Goal: Browse casually: Explore the website without a specific task or goal

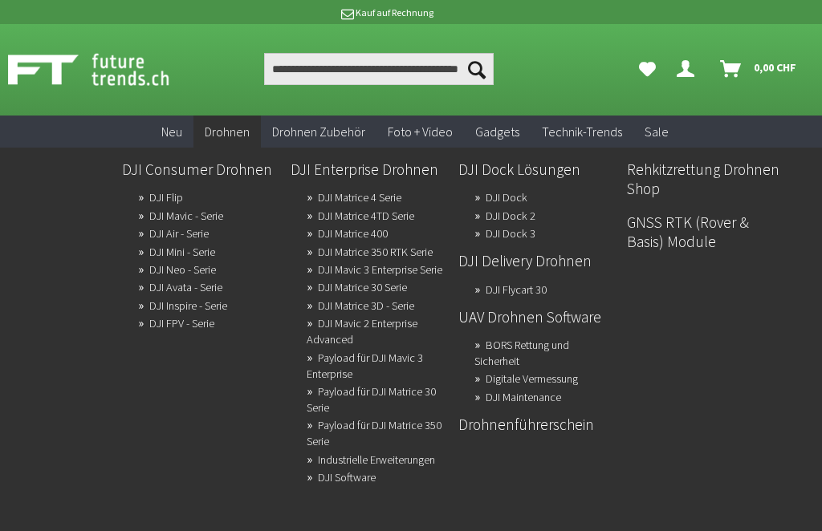
click at [559, 435] on link "Drohnenführerschein" at bounding box center [535, 424] width 155 height 27
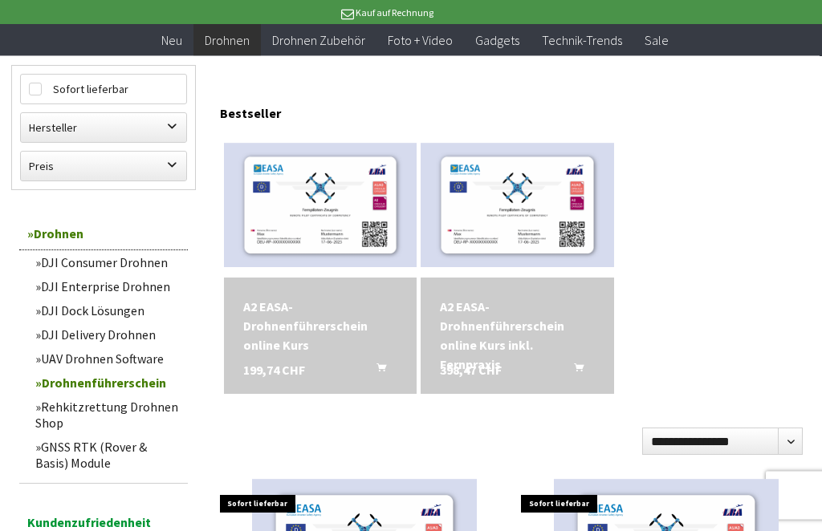
scroll to position [160, 0]
click at [106, 356] on link "UAV Drohnen Software" at bounding box center [107, 359] width 161 height 24
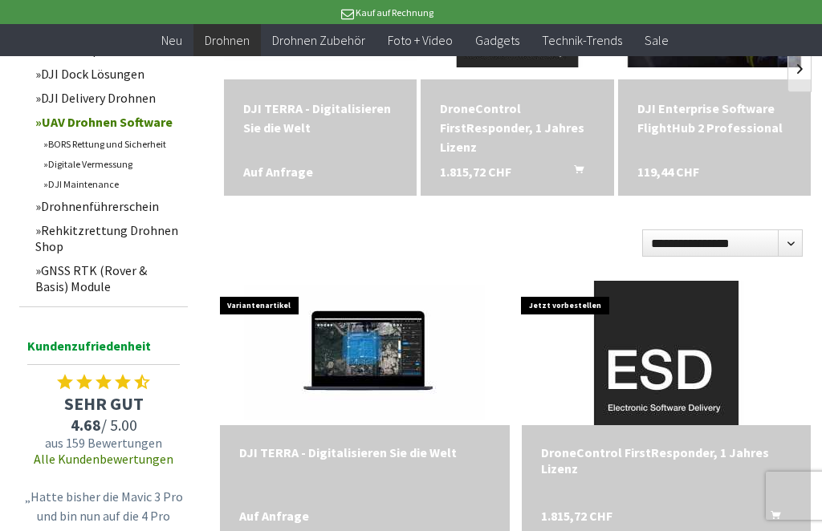
scroll to position [278, 0]
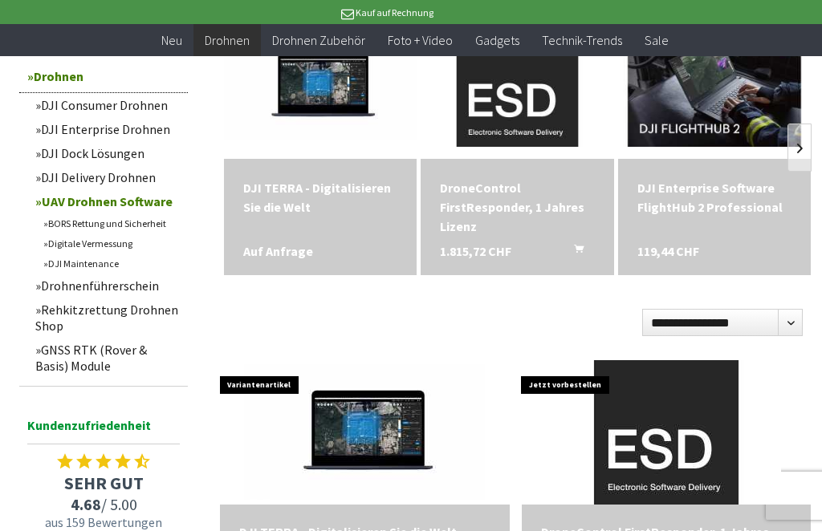
click at [64, 315] on link "Rehkitzrettung Drohnen Shop" at bounding box center [107, 318] width 161 height 40
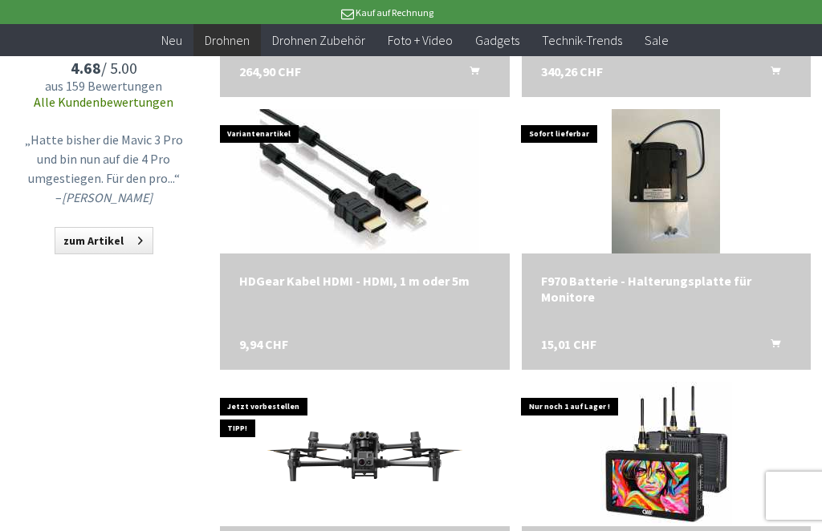
scroll to position [1718, 0]
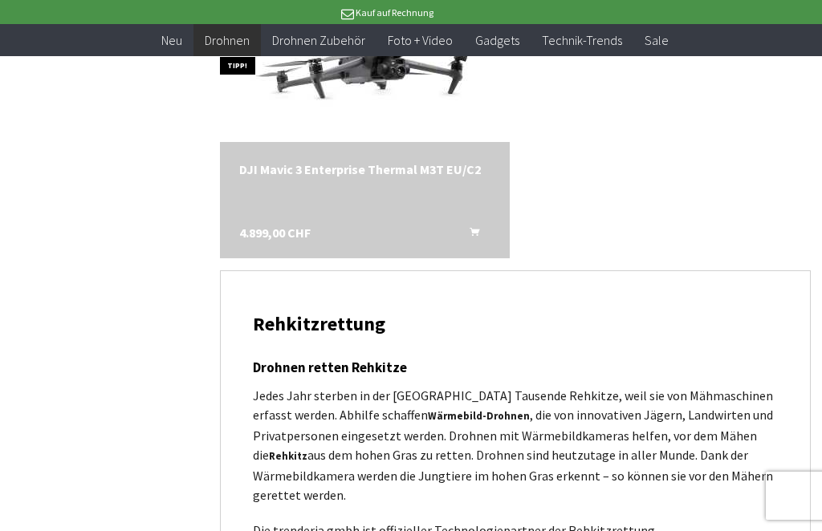
scroll to position [3399, 0]
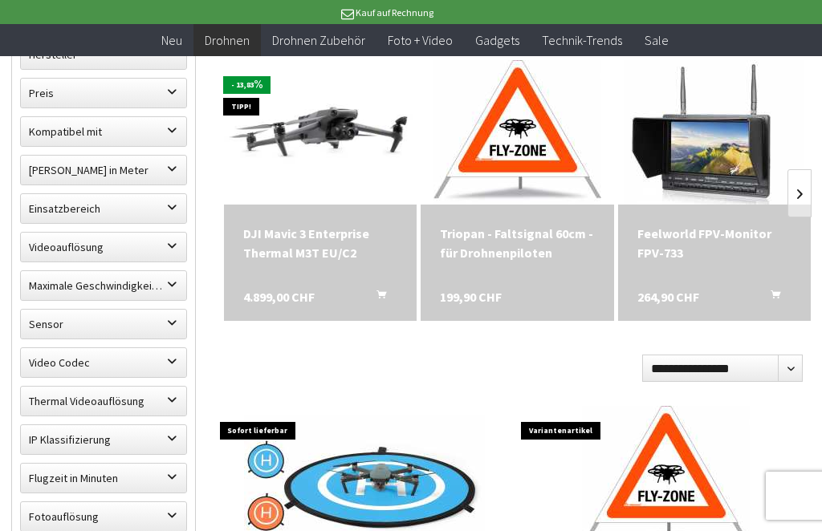
scroll to position [540, 0]
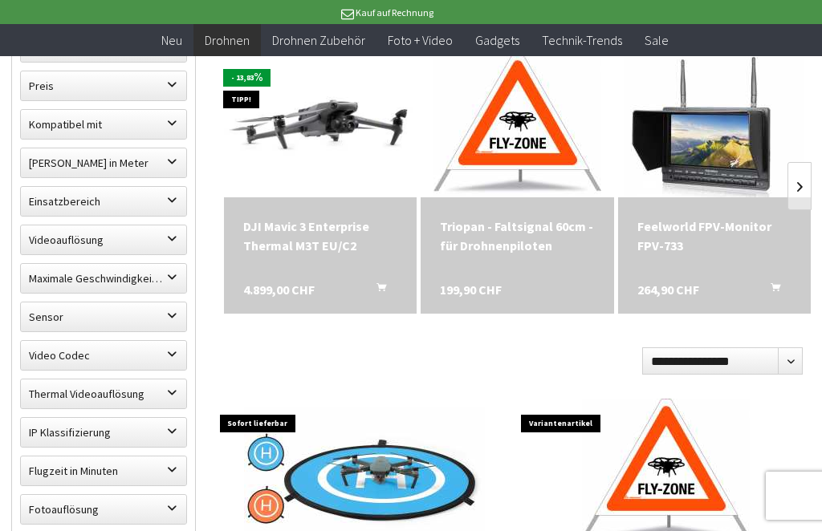
click at [165, 187] on label "Einsatzbereich" at bounding box center [103, 201] width 165 height 29
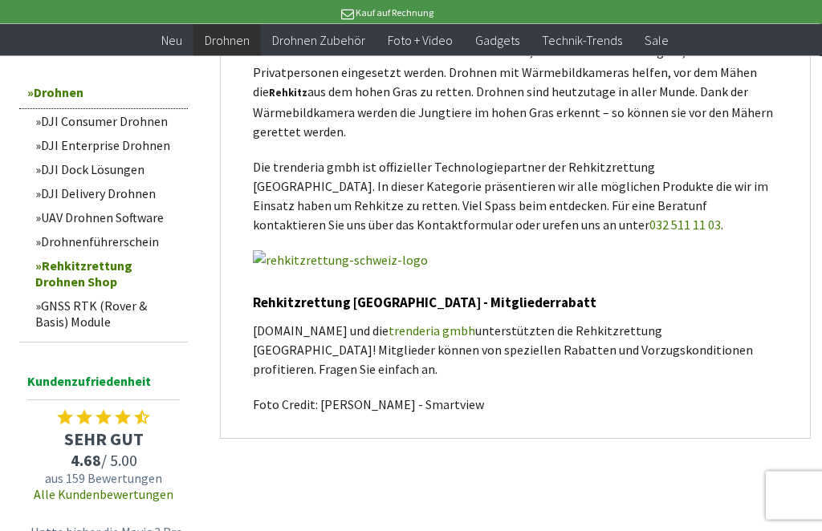
scroll to position [1311, 0]
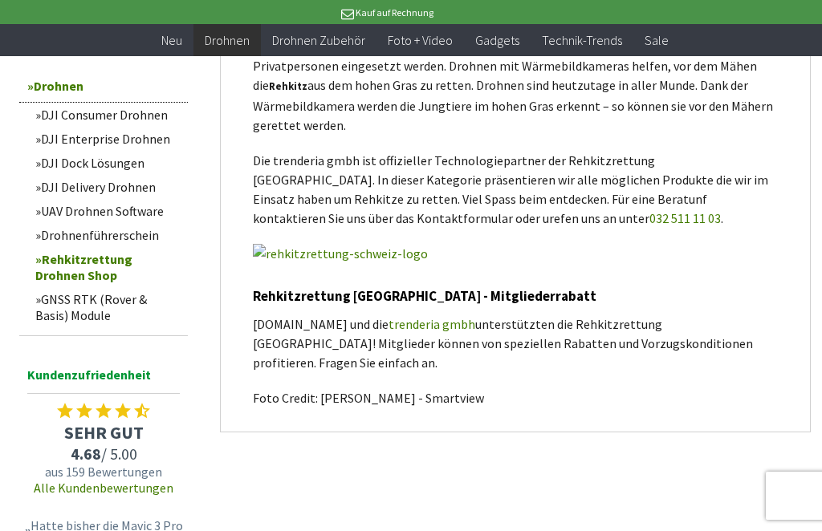
click at [43, 116] on link "DJI Consumer Drohnen" at bounding box center [107, 115] width 161 height 24
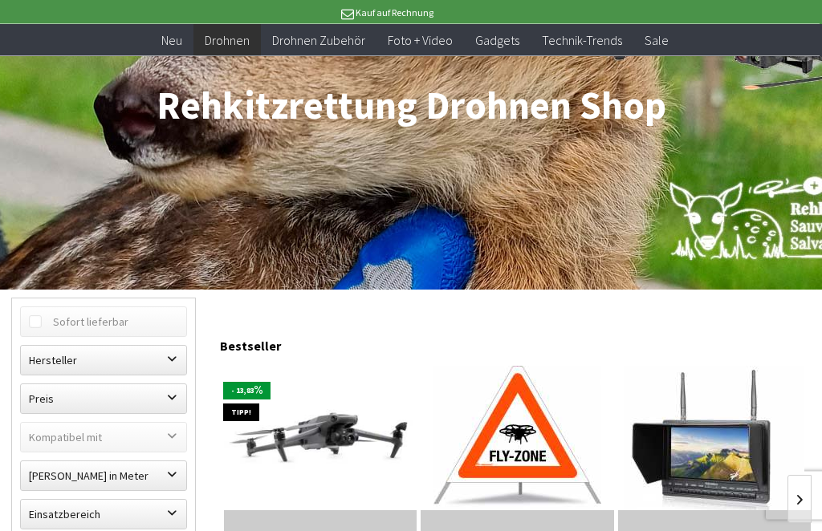
scroll to position [0, 0]
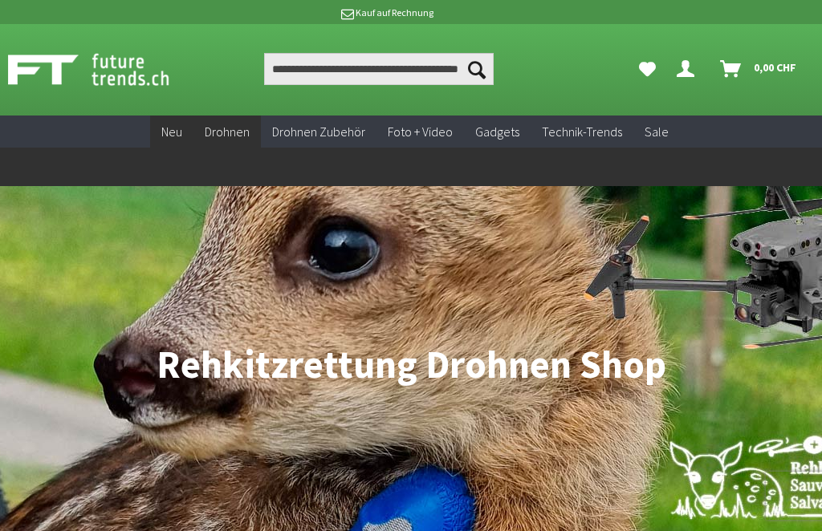
click at [173, 130] on span "Neu" at bounding box center [171, 132] width 21 height 16
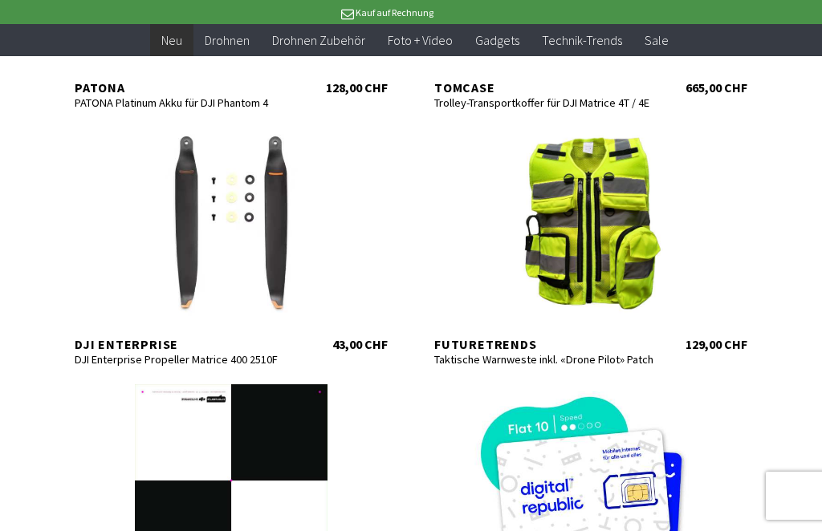
scroll to position [1020, 0]
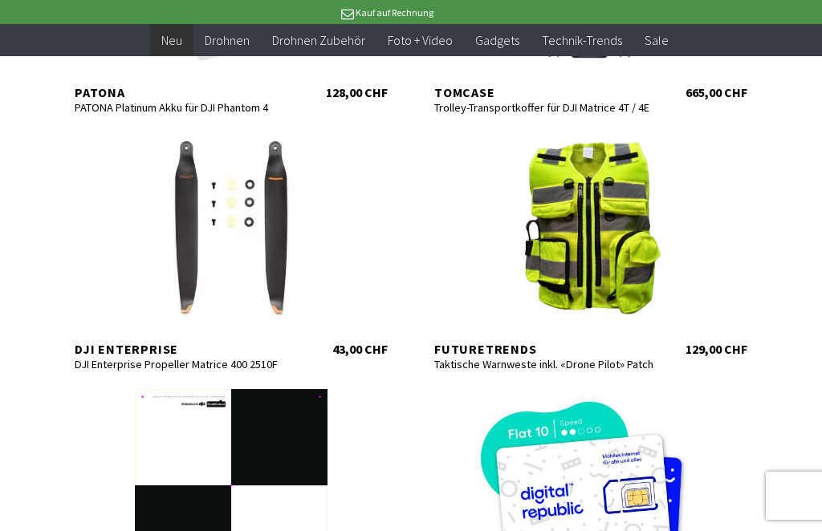
click at [575, 206] on div at bounding box center [590, 228] width 345 height 193
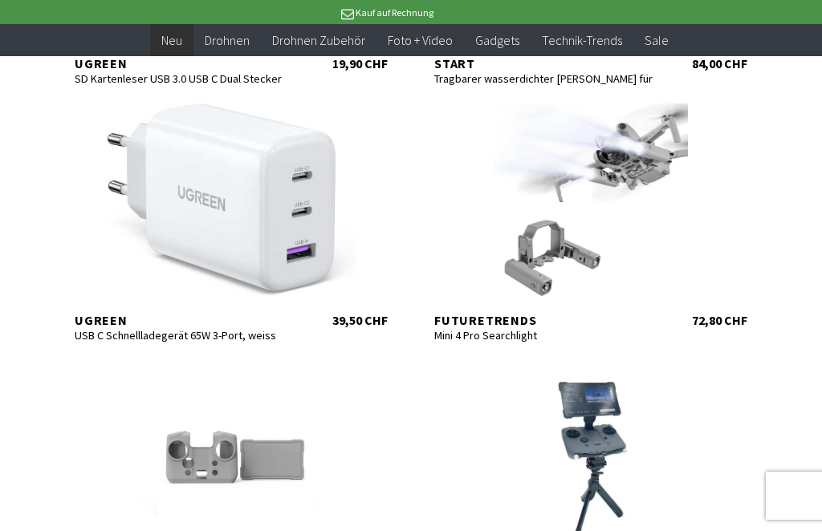
scroll to position [2872, 0]
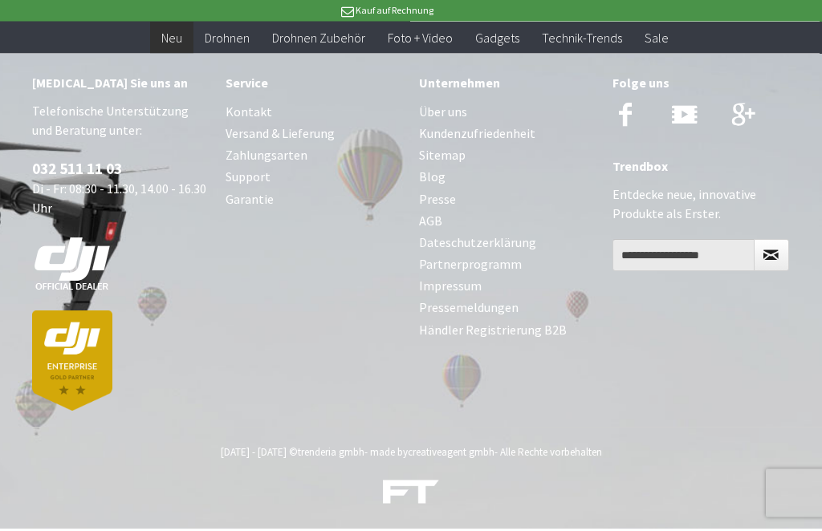
scroll to position [8102, 0]
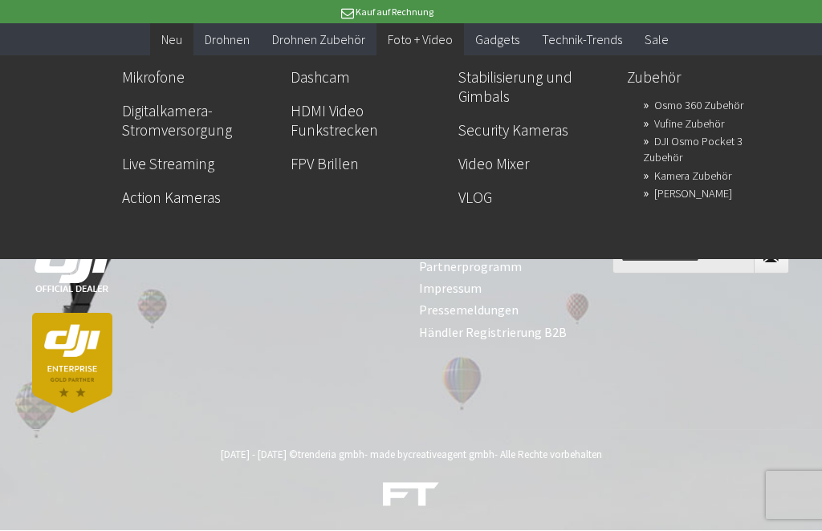
click at [432, 37] on span "Foto + Video" at bounding box center [420, 40] width 65 height 16
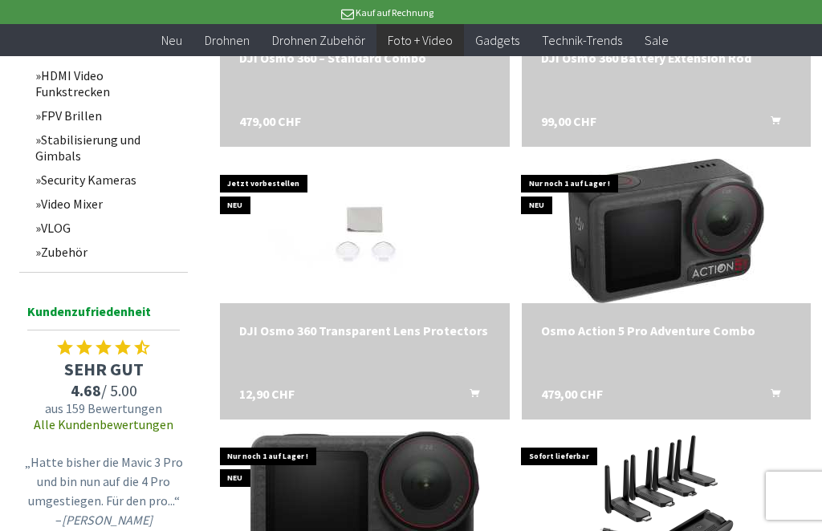
scroll to position [1139, 0]
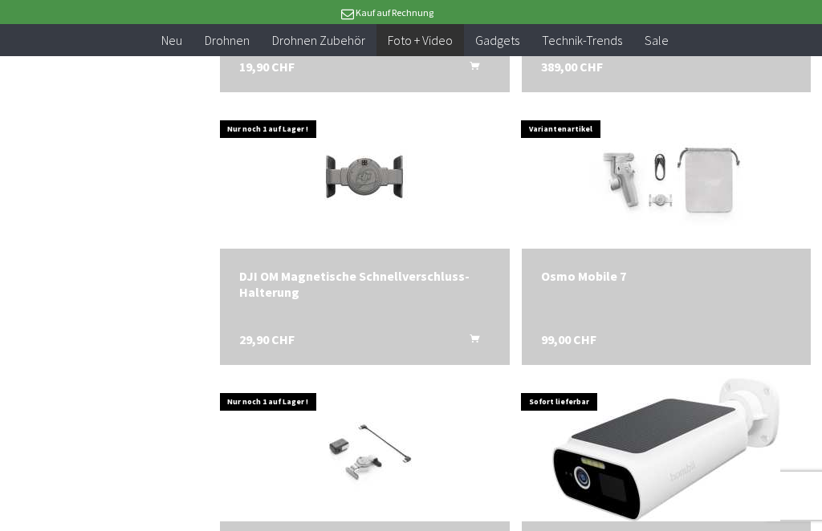
scroll to position [2300, 0]
